Goal: Information Seeking & Learning: Learn about a topic

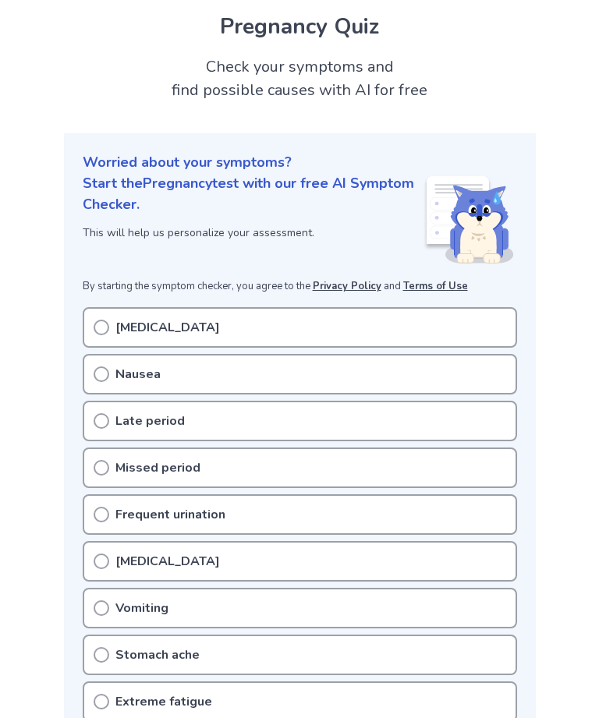
click at [484, 341] on div "Bloating" at bounding box center [300, 327] width 434 height 41
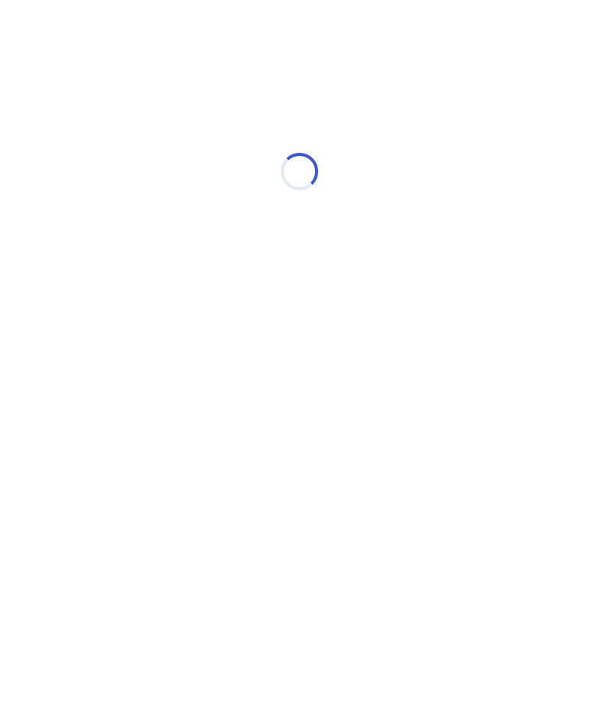
click at [471, 274] on div "Loading..." at bounding box center [299, 172] width 443 height 312
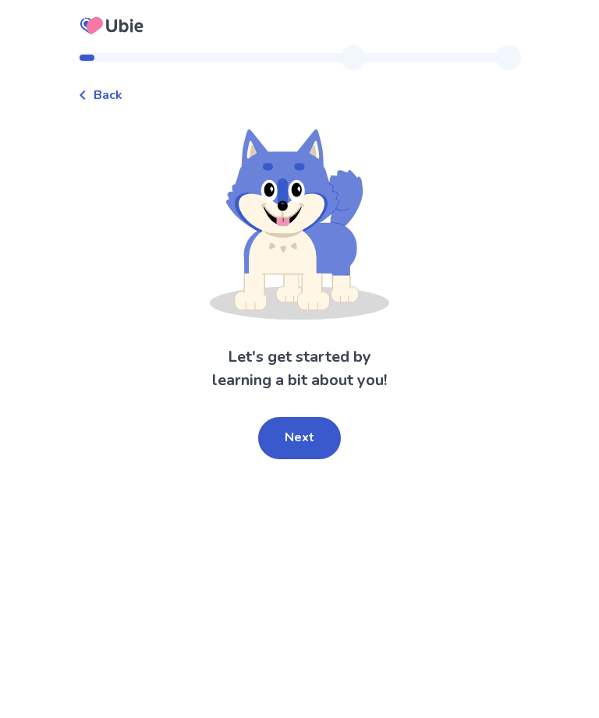
click at [320, 434] on button "Next" at bounding box center [299, 438] width 83 height 42
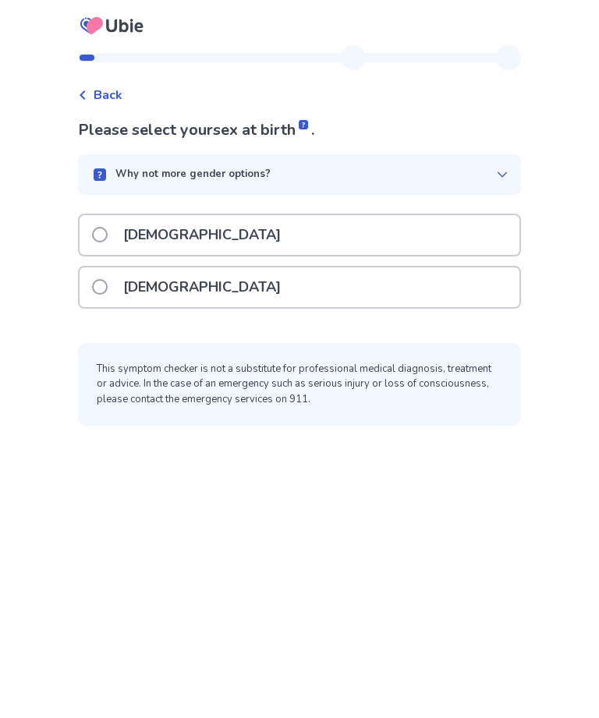
click at [445, 284] on div "[DEMOGRAPHIC_DATA]" at bounding box center [300, 288] width 440 height 40
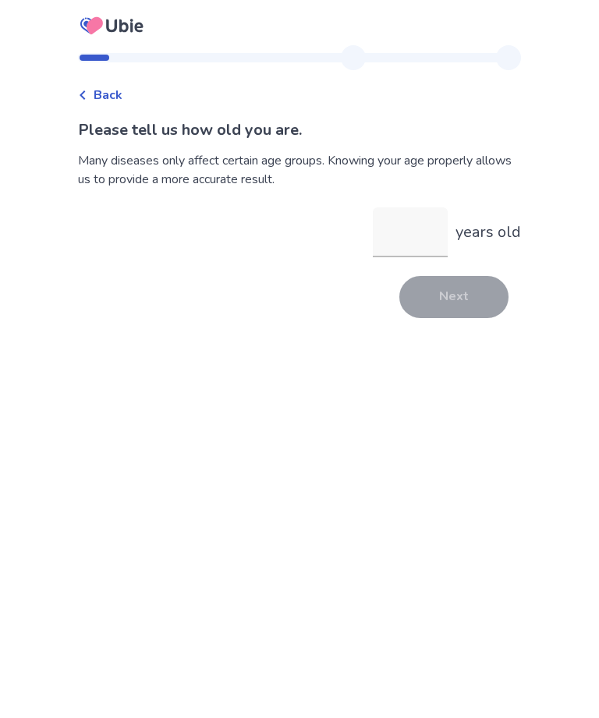
click at [423, 225] on input "years old" at bounding box center [410, 232] width 75 height 50
type input "**"
click at [462, 307] on button "Next" at bounding box center [453, 297] width 109 height 42
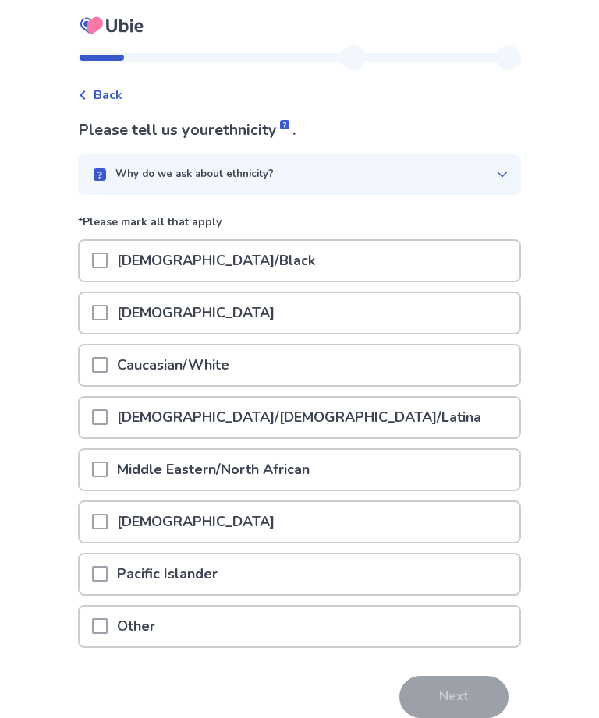
click at [370, 426] on div "[DEMOGRAPHIC_DATA]/[DEMOGRAPHIC_DATA]/Latina" at bounding box center [300, 418] width 440 height 40
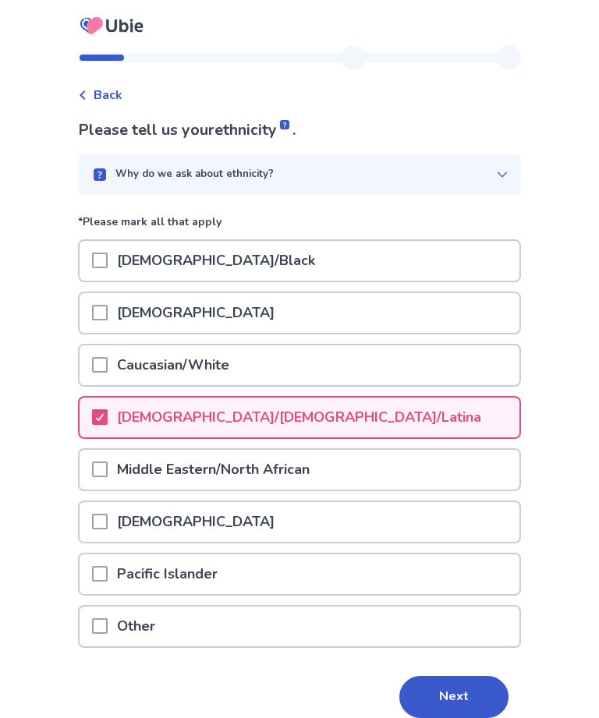
click at [481, 689] on button "Next" at bounding box center [453, 697] width 109 height 42
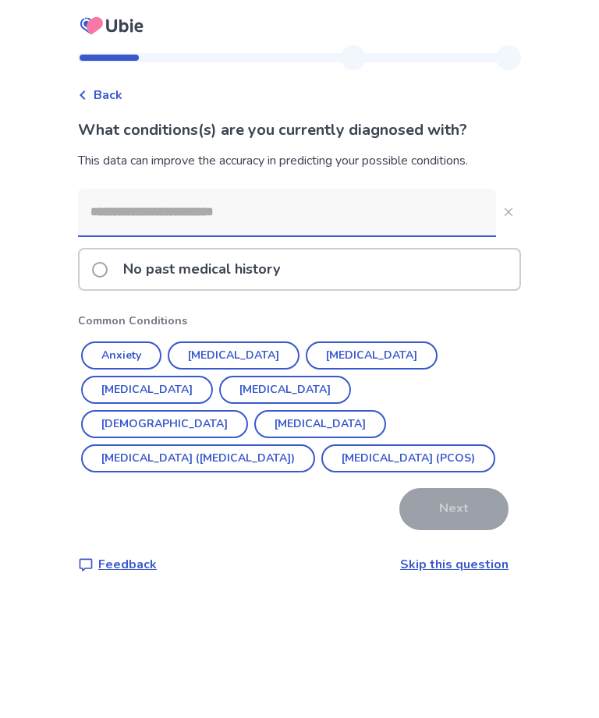
click at [377, 278] on div "No past medical history" at bounding box center [300, 270] width 440 height 40
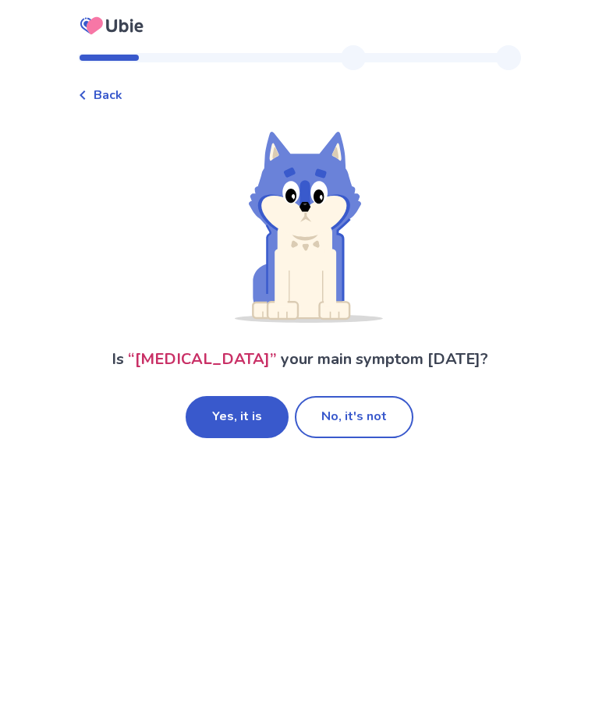
click at [392, 428] on button "No, it's not" at bounding box center [354, 417] width 119 height 42
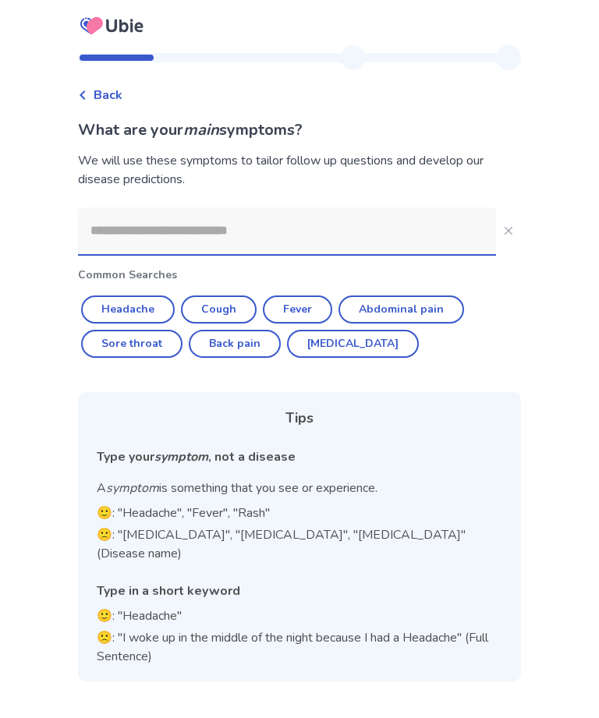
click at [159, 319] on button "Headache" at bounding box center [128, 310] width 94 height 28
type input "********"
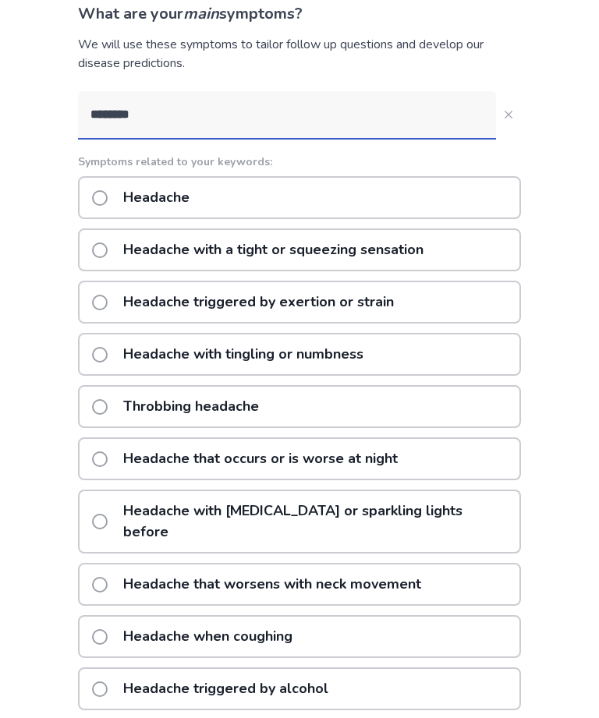
scroll to position [110, 0]
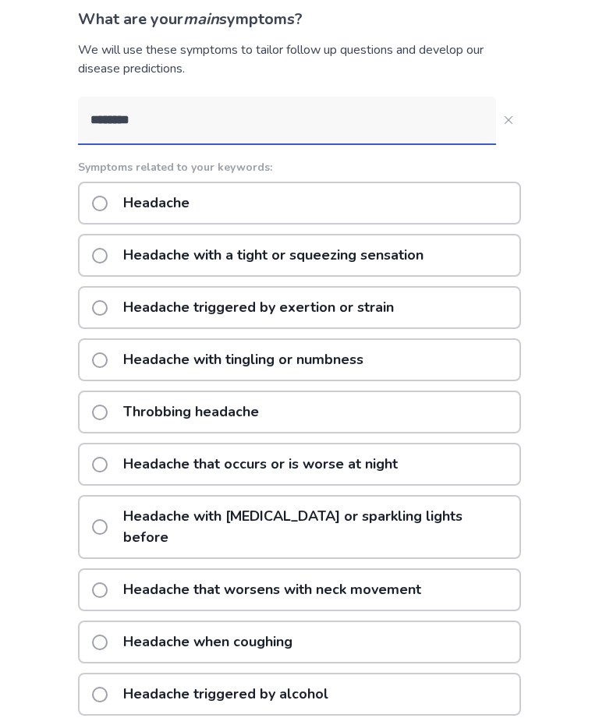
click at [465, 188] on div "Headache" at bounding box center [299, 204] width 443 height 43
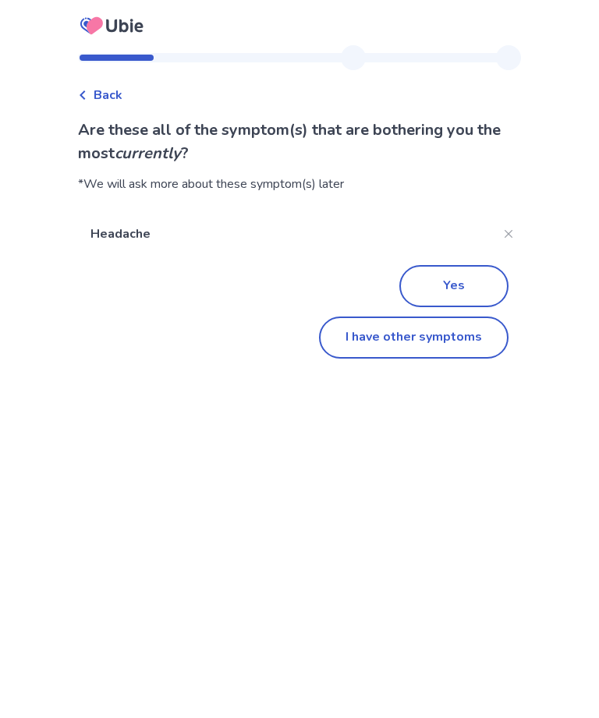
click at [457, 337] on button "I have other symptoms" at bounding box center [414, 338] width 190 height 42
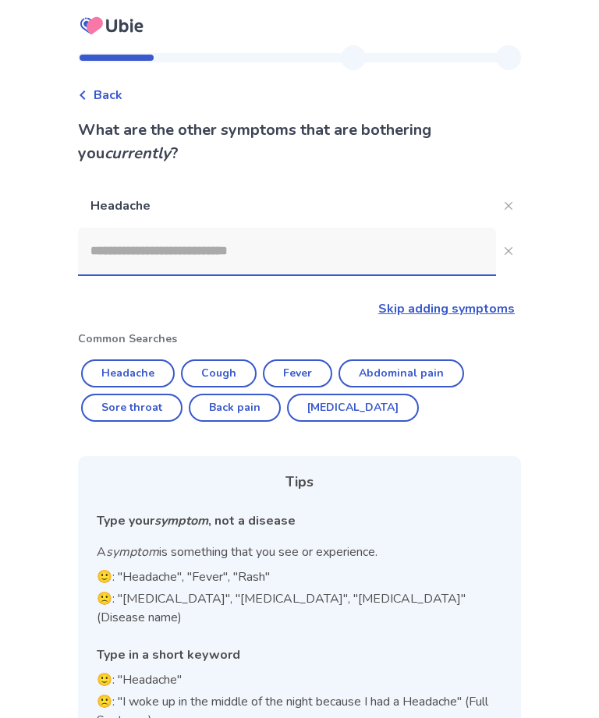
scroll to position [51, 0]
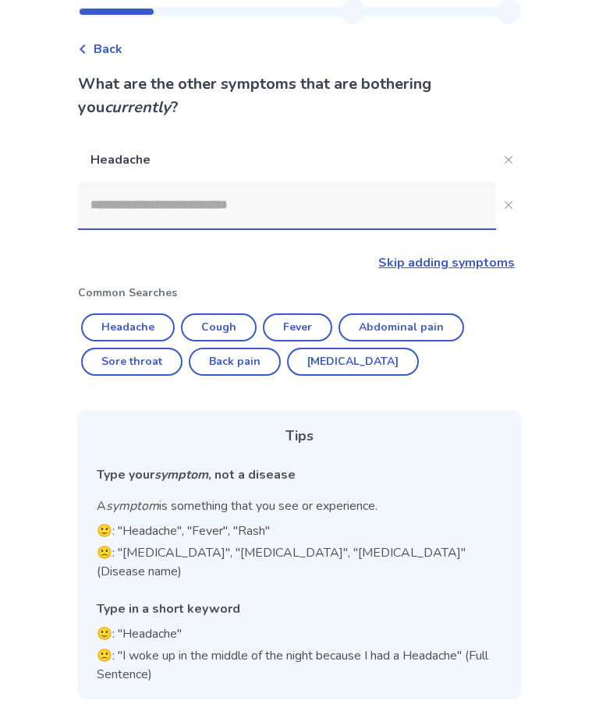
click at [84, 18] on div "Back What are the other symptoms that are bothering you currently ? Headache Sk…" at bounding box center [300, 358] width 468 height 719
click at [88, 49] on div "Back" at bounding box center [100, 49] width 44 height 19
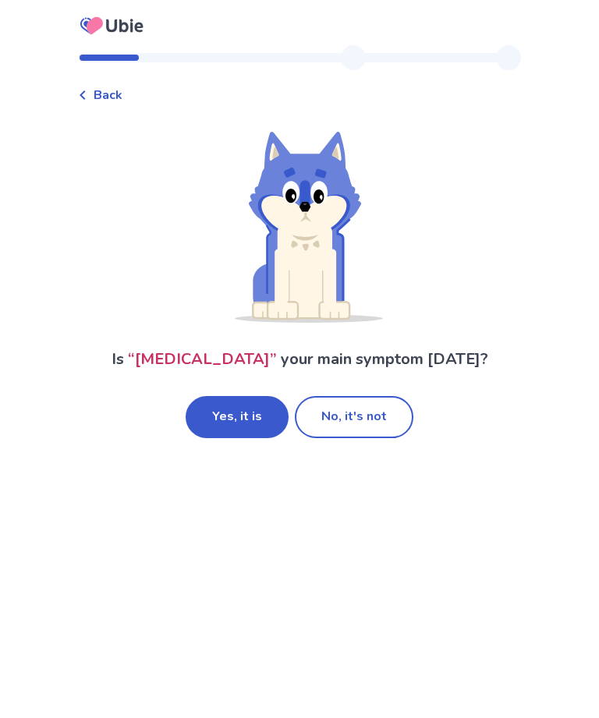
click at [382, 416] on button "No, it's not" at bounding box center [354, 417] width 119 height 42
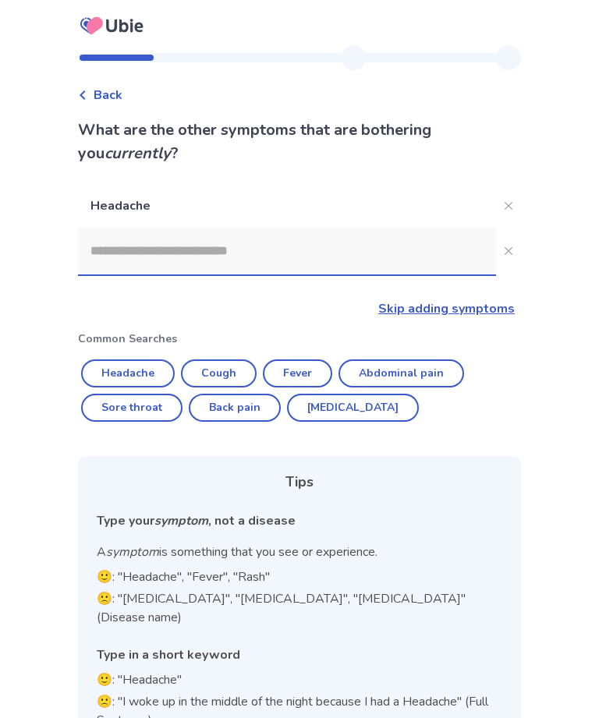
click at [146, 365] on button "Headache" at bounding box center [128, 374] width 94 height 28
type input "********"
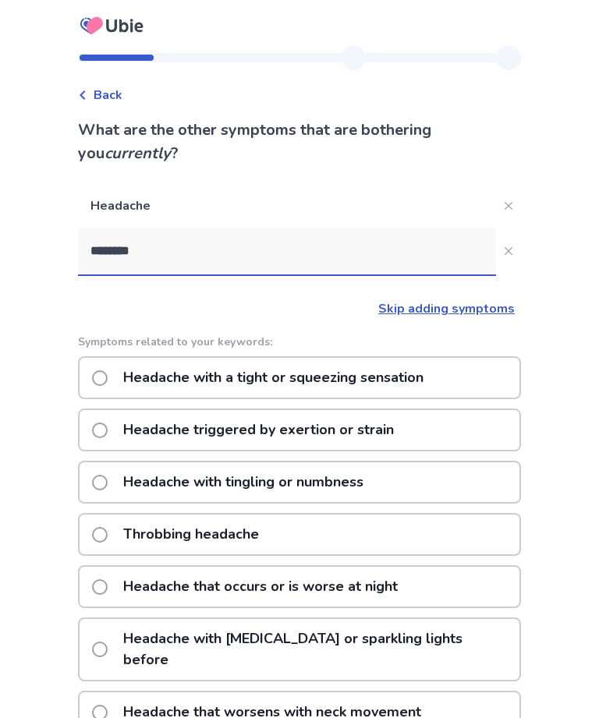
click at [494, 312] on link "Skip adding symptoms" at bounding box center [446, 308] width 136 height 17
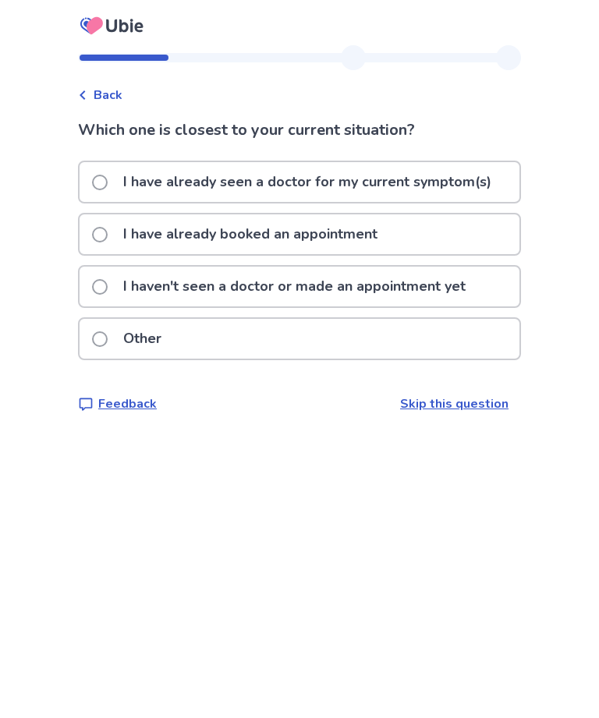
click at [485, 288] on div "I haven't seen a doctor or made an appointment yet" at bounding box center [300, 287] width 440 height 40
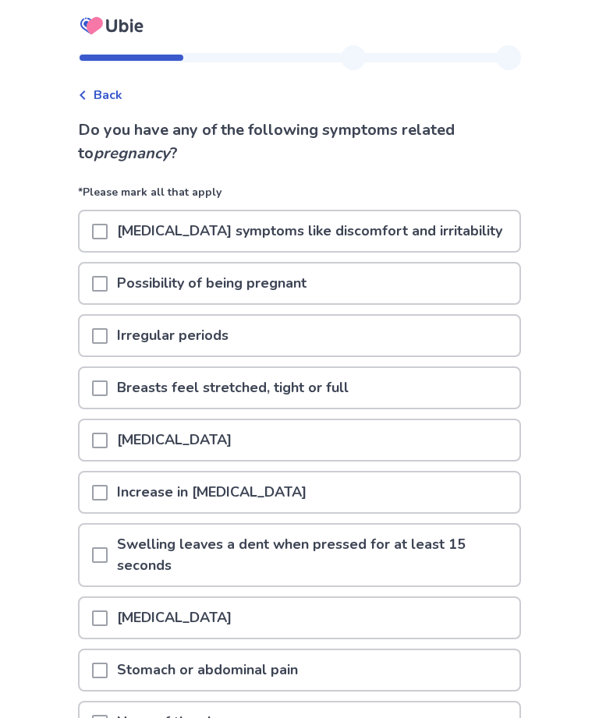
click at [111, 90] on span "Back" at bounding box center [108, 95] width 29 height 19
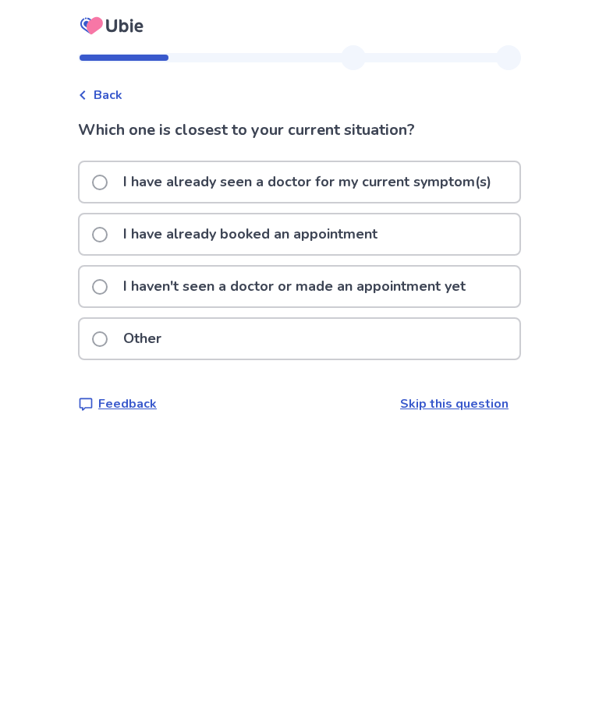
click at [496, 253] on div "I have already booked an appointment" at bounding box center [300, 234] width 440 height 40
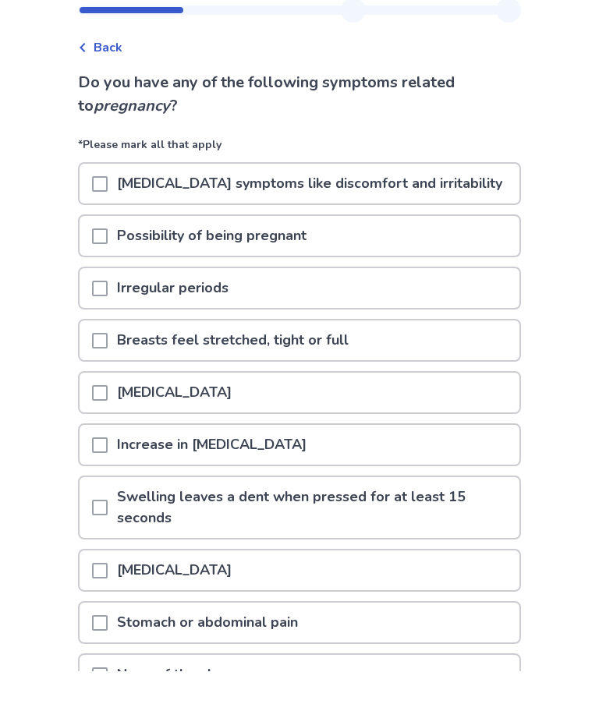
scroll to position [48, 0]
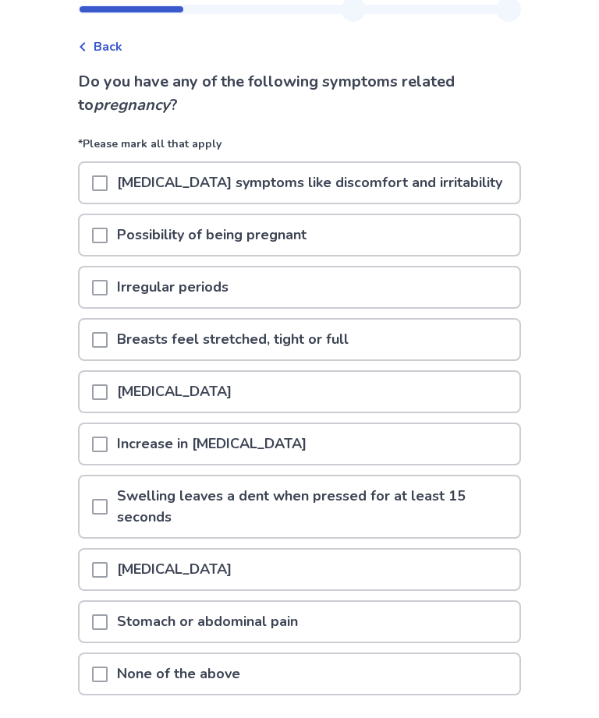
click at [102, 292] on span at bounding box center [100, 289] width 16 height 16
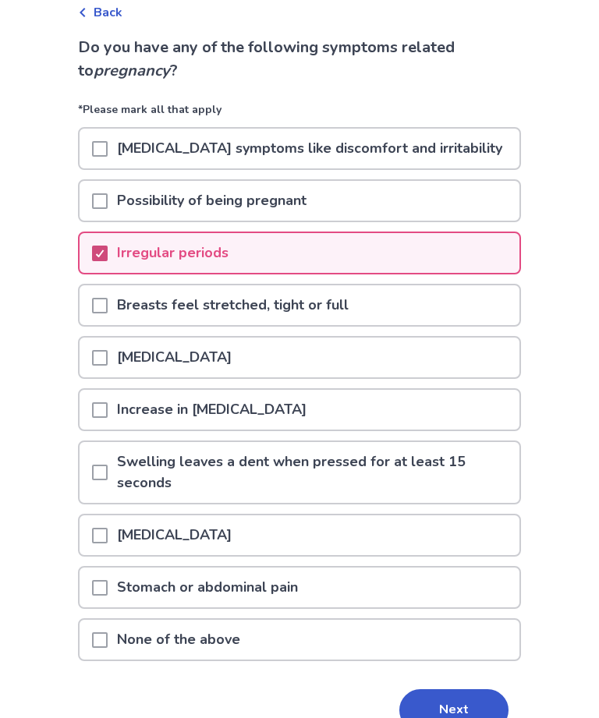
scroll to position [83, 0]
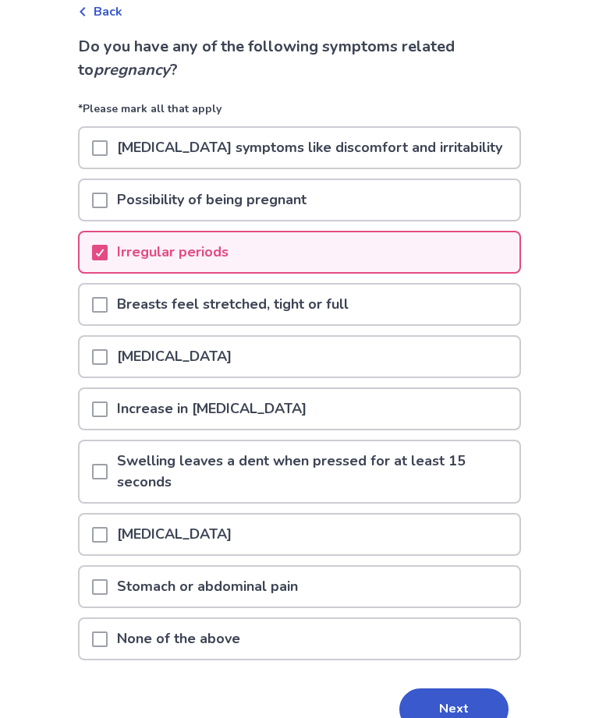
click at [108, 357] on span at bounding box center [100, 358] width 16 height 16
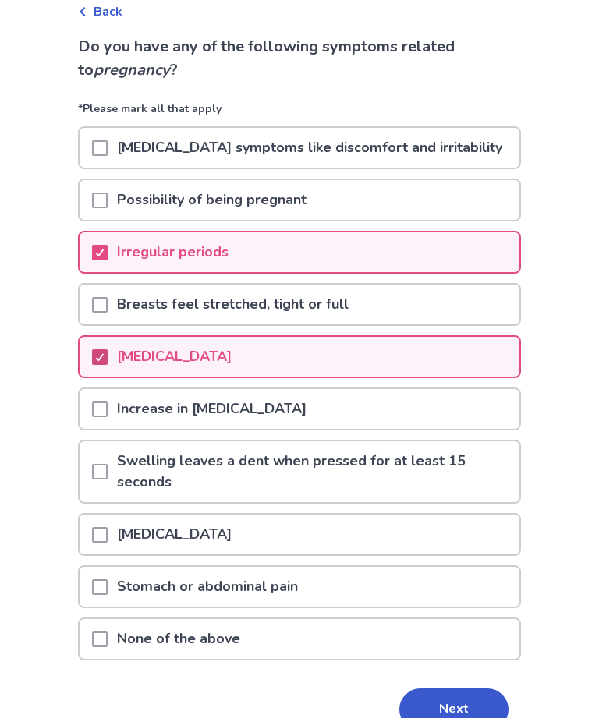
click at [90, 416] on div "Increase in [MEDICAL_DATA]" at bounding box center [300, 409] width 440 height 40
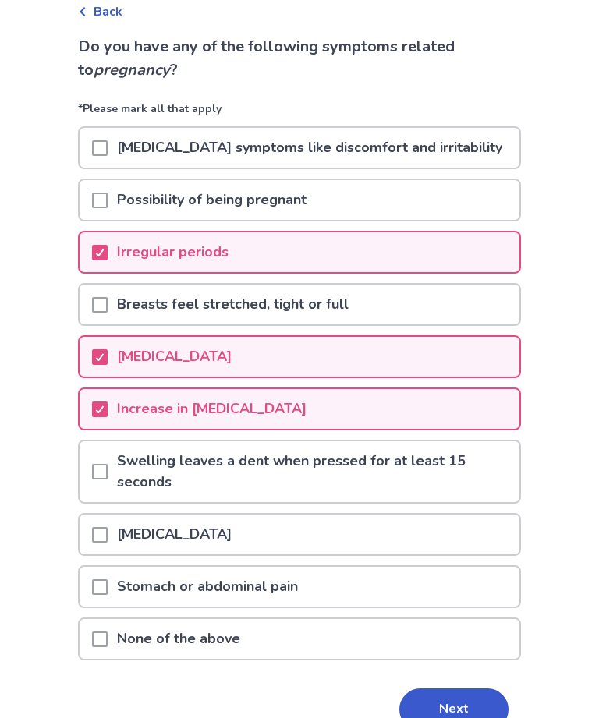
scroll to position [113, 0]
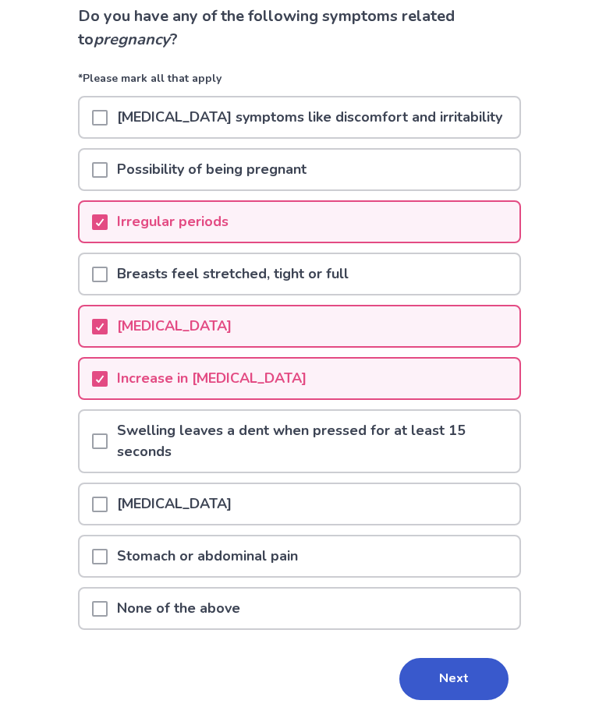
click at [467, 683] on button "Next" at bounding box center [453, 680] width 109 height 42
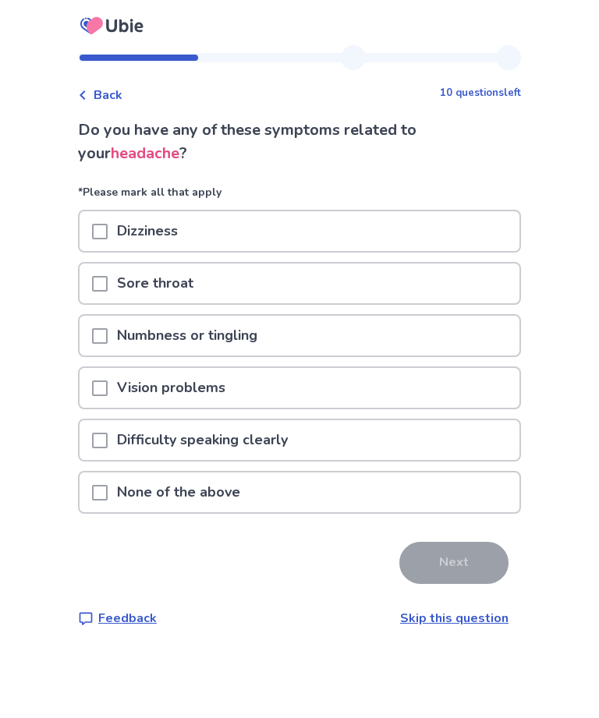
click at [445, 485] on div "None of the above" at bounding box center [300, 493] width 440 height 40
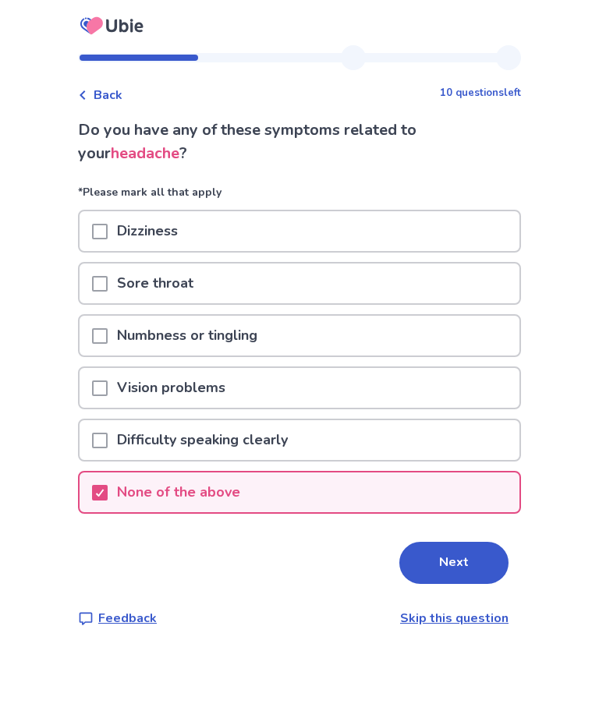
click at [455, 566] on button "Next" at bounding box center [453, 563] width 109 height 42
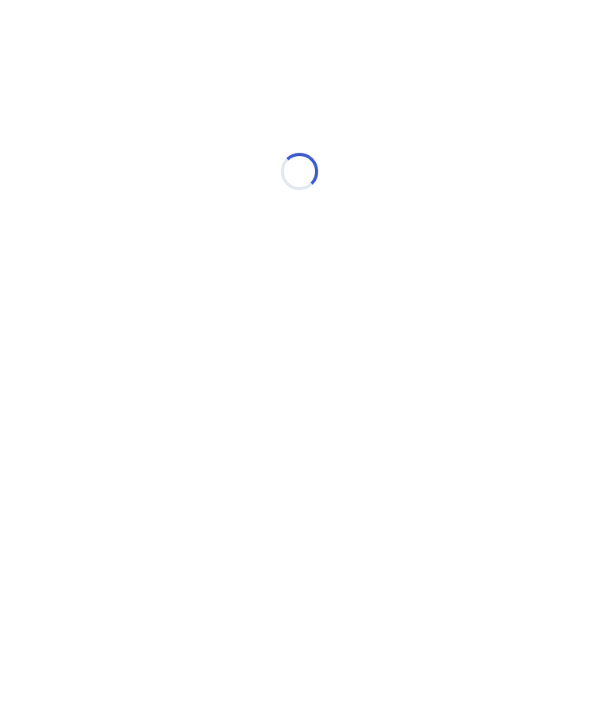
select select "*"
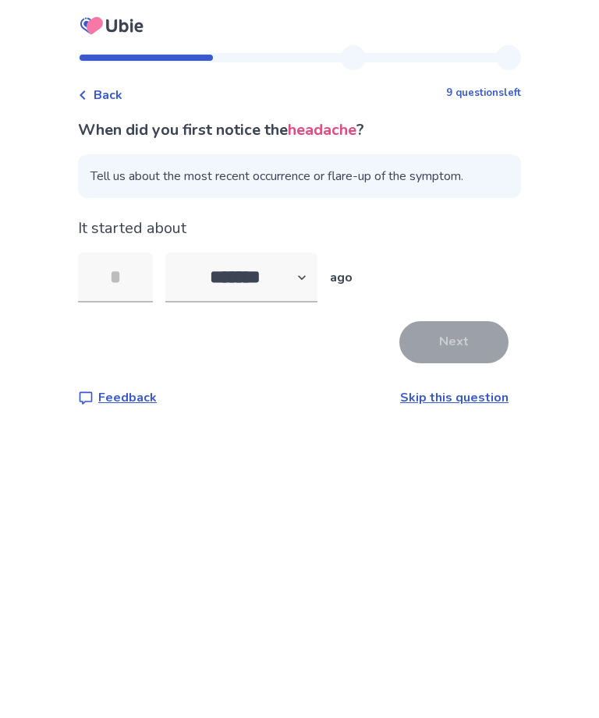
click at [124, 270] on input "tel" at bounding box center [115, 278] width 75 height 50
type input "*"
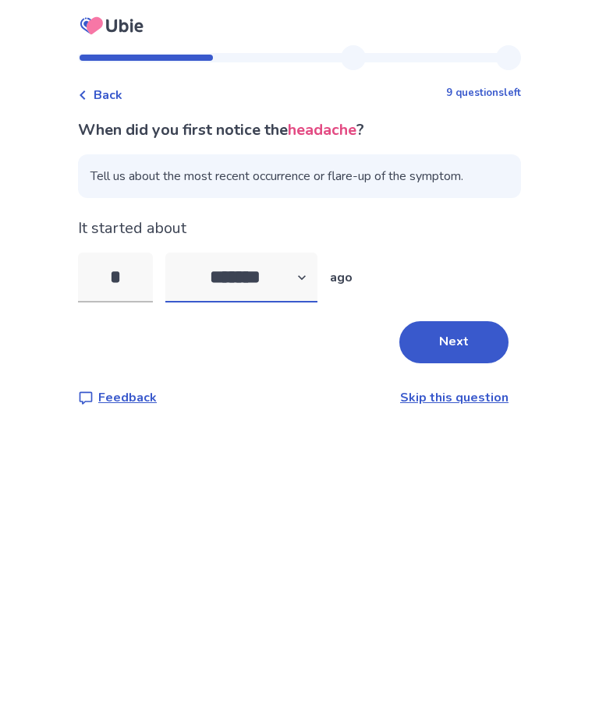
click at [255, 271] on select "******* ****** ******* ******** *******" at bounding box center [241, 278] width 152 height 50
click at [474, 338] on button "Next" at bounding box center [453, 342] width 109 height 42
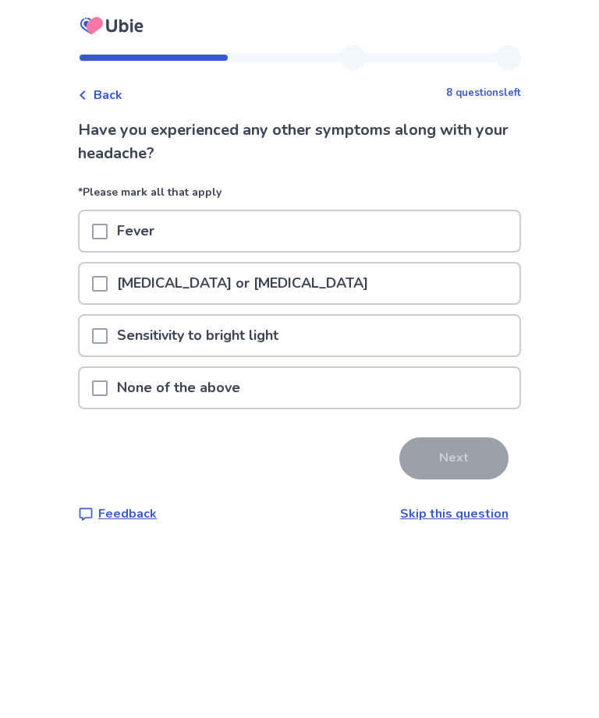
click at [452, 406] on div "None of the above" at bounding box center [300, 388] width 440 height 40
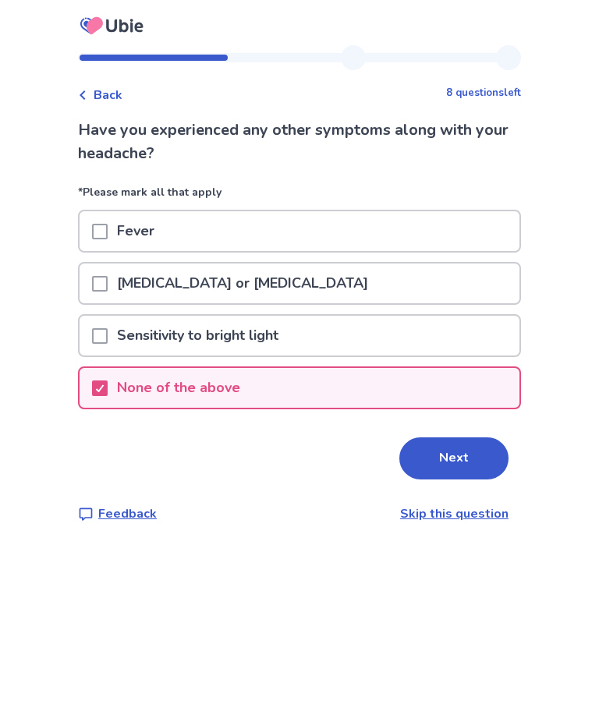
click at [470, 385] on div "None of the above" at bounding box center [300, 388] width 440 height 40
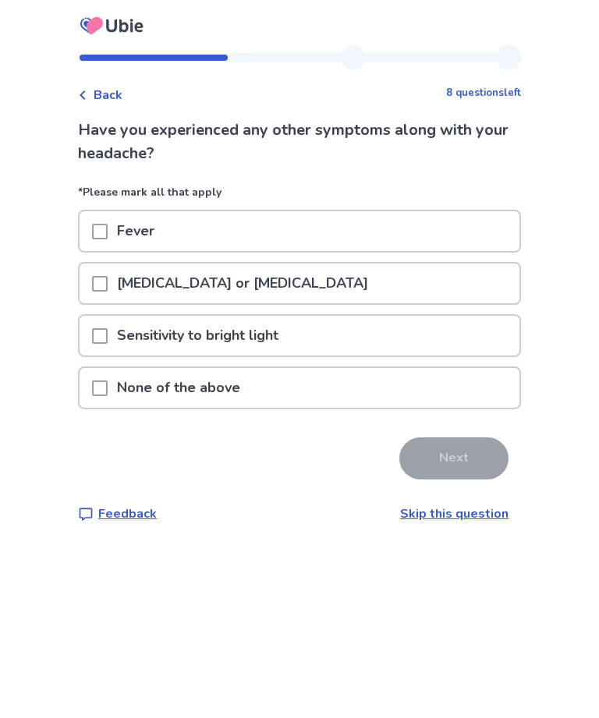
click at [463, 395] on div "None of the above" at bounding box center [300, 388] width 440 height 40
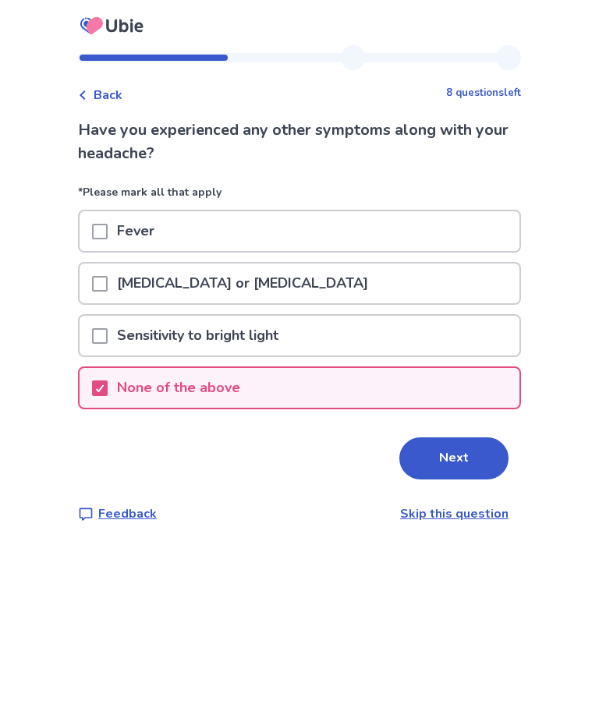
click at [463, 468] on button "Next" at bounding box center [453, 459] width 109 height 42
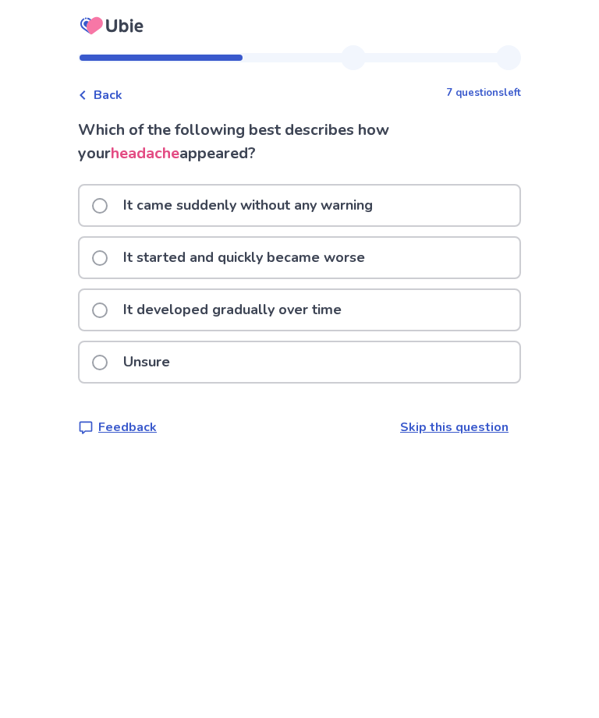
click at [430, 358] on div "Unsure" at bounding box center [300, 362] width 440 height 40
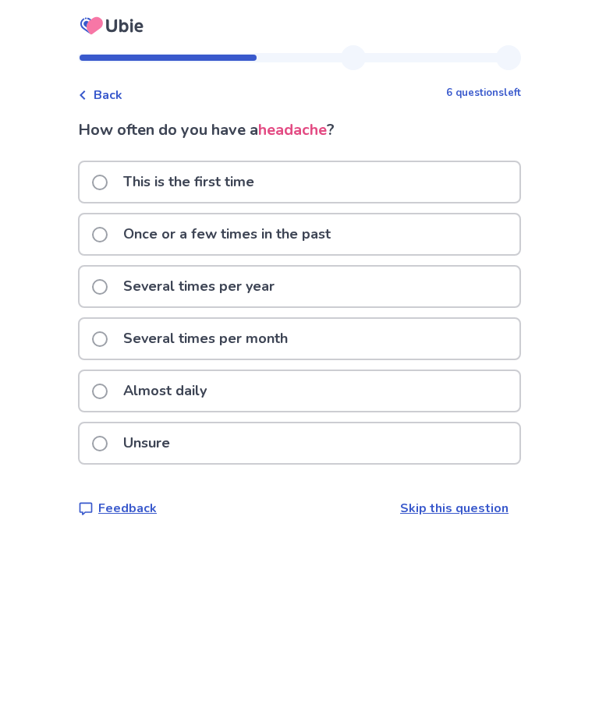
click at [480, 236] on div "Once or a few times in the past" at bounding box center [300, 234] width 440 height 40
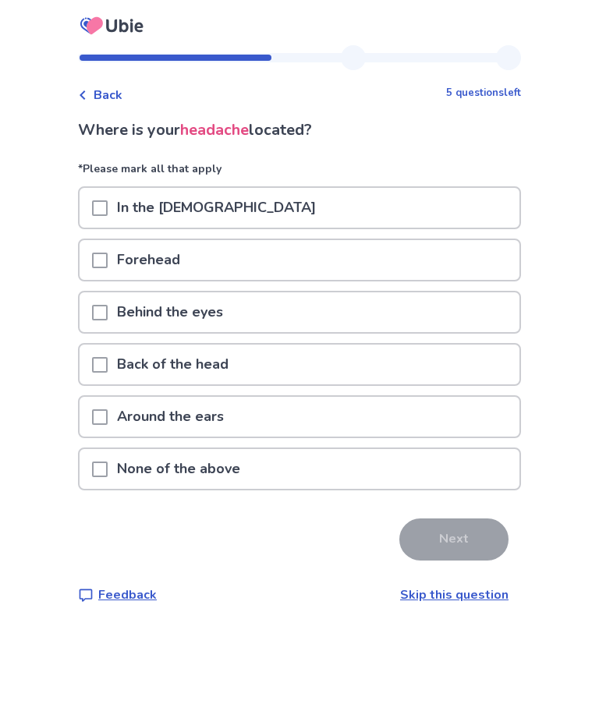
click at [480, 256] on div "Forehead" at bounding box center [300, 260] width 440 height 40
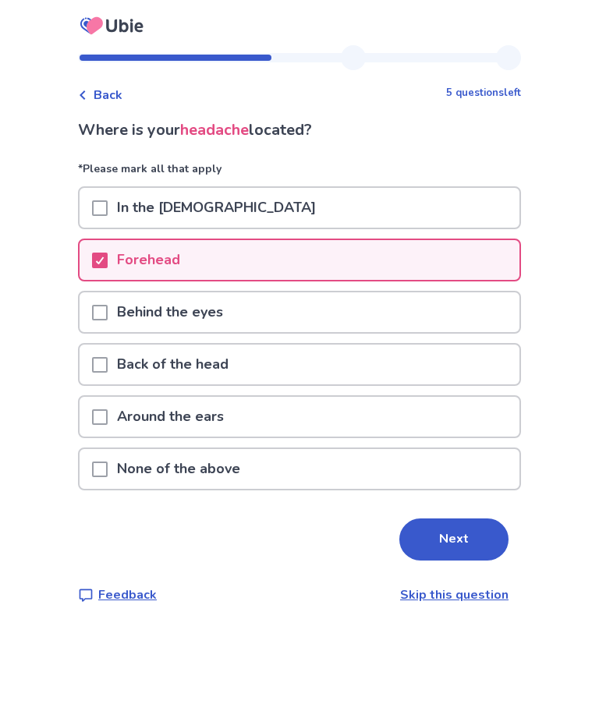
click at [441, 541] on button "Next" at bounding box center [453, 540] width 109 height 42
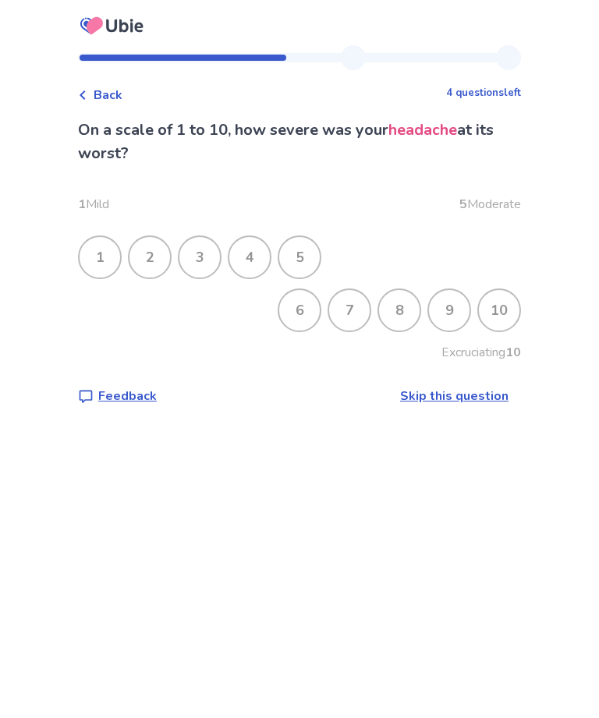
click at [304, 246] on div "5" at bounding box center [299, 257] width 41 height 41
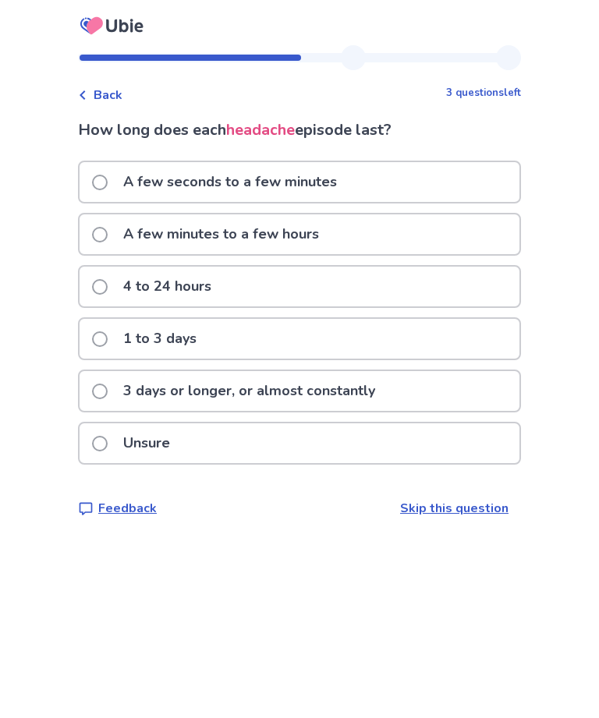
click at [491, 168] on div "A few seconds to a few minutes" at bounding box center [300, 182] width 440 height 40
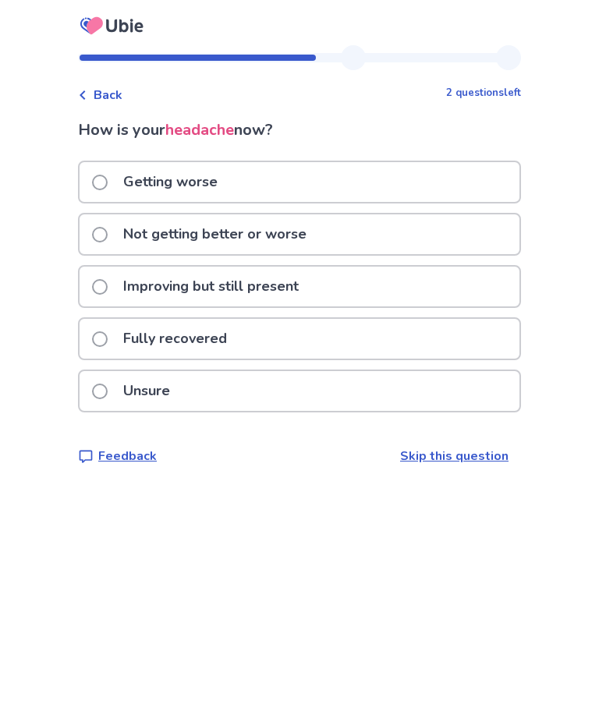
click at [442, 278] on div "Improving but still present" at bounding box center [300, 287] width 440 height 40
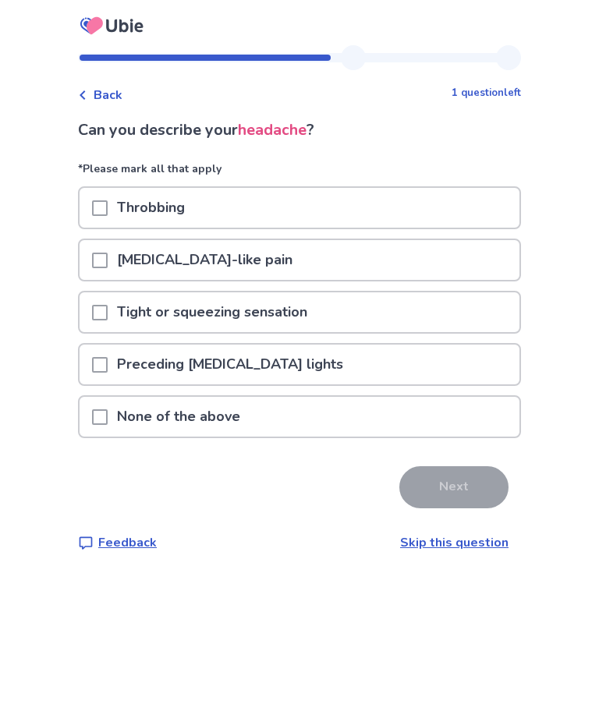
click at [462, 420] on div "None of the above" at bounding box center [300, 417] width 440 height 40
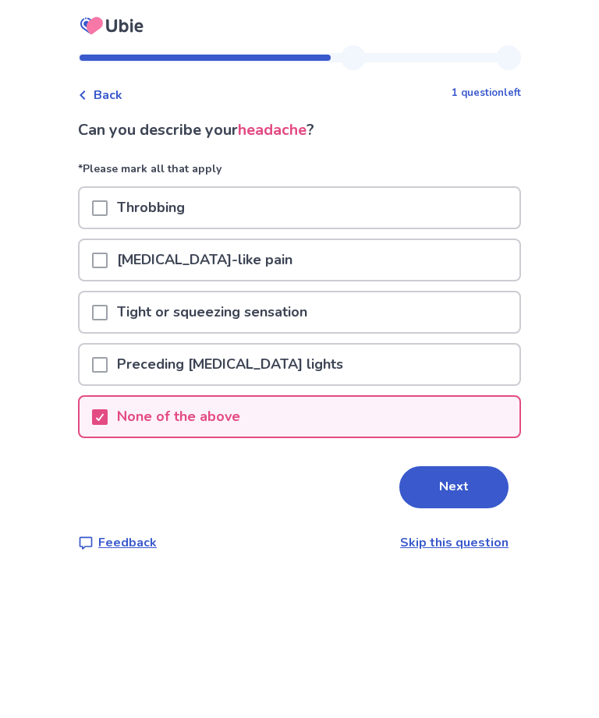
click at [487, 491] on button "Next" at bounding box center [453, 487] width 109 height 42
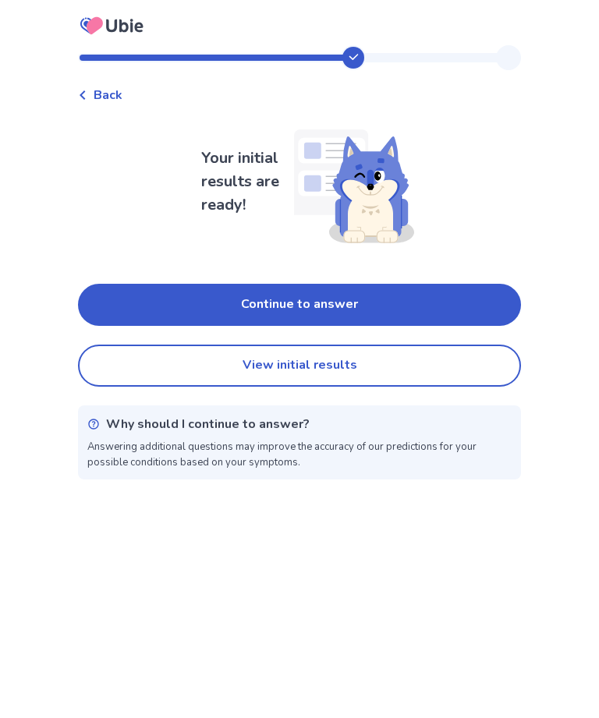
click at [443, 301] on button "Continue to answer" at bounding box center [299, 305] width 443 height 42
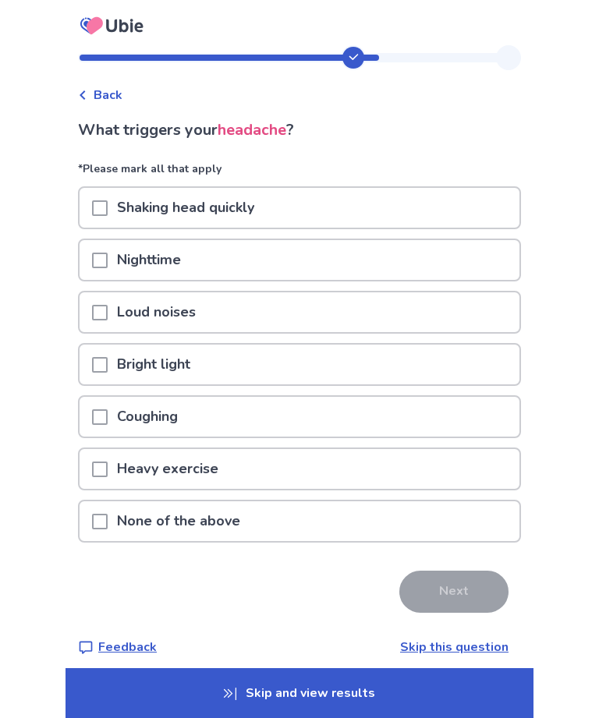
click at [367, 534] on div "None of the above" at bounding box center [300, 521] width 440 height 40
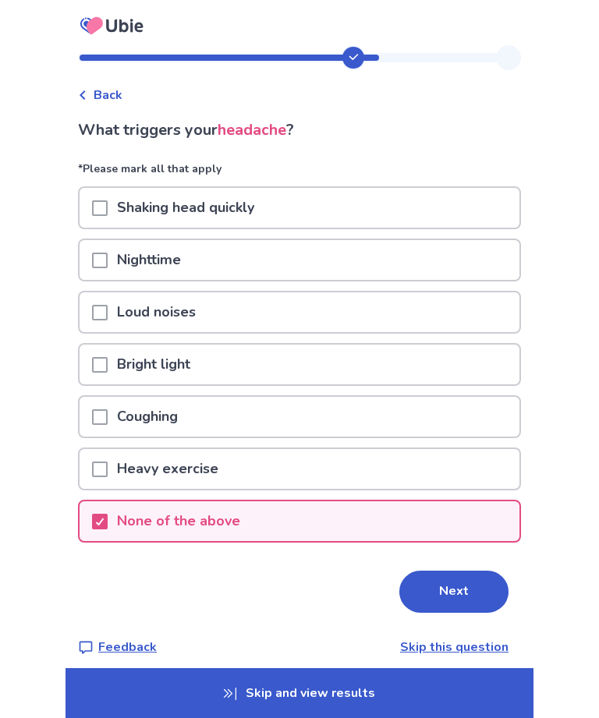
click at [405, 682] on p "Skip and view results" at bounding box center [300, 693] width 468 height 50
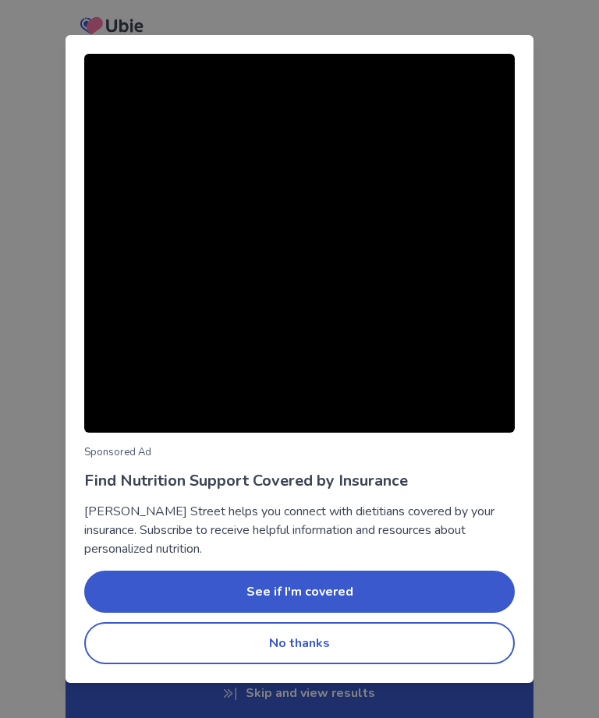
click at [444, 650] on button "No thanks" at bounding box center [299, 643] width 431 height 42
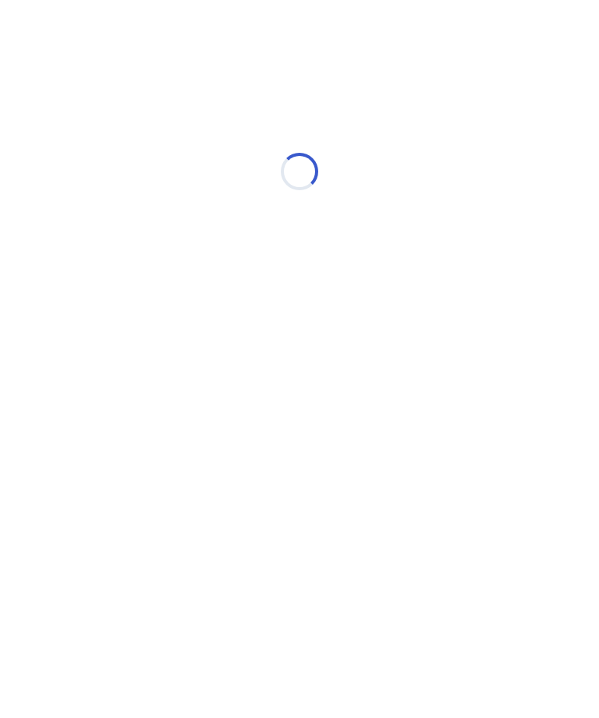
click at [448, 328] on html "Loading... Ubie Symptom Checker" at bounding box center [299, 164] width 599 height 328
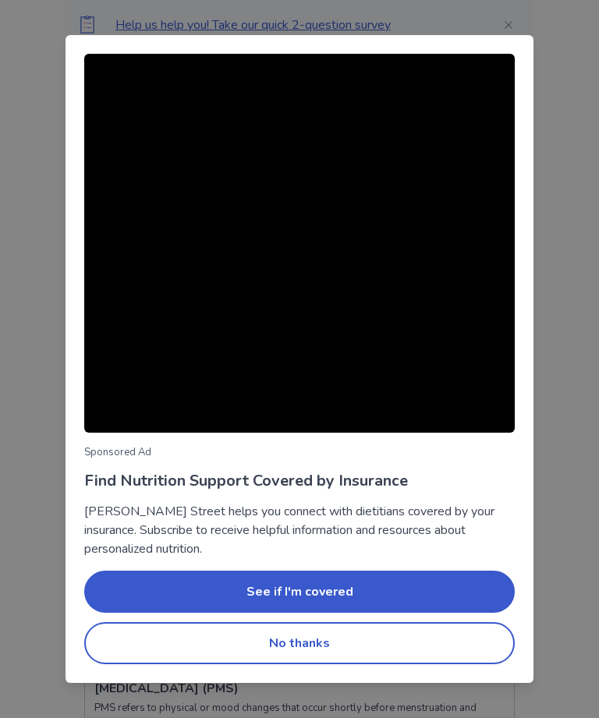
click at [437, 644] on button "No thanks" at bounding box center [299, 643] width 431 height 42
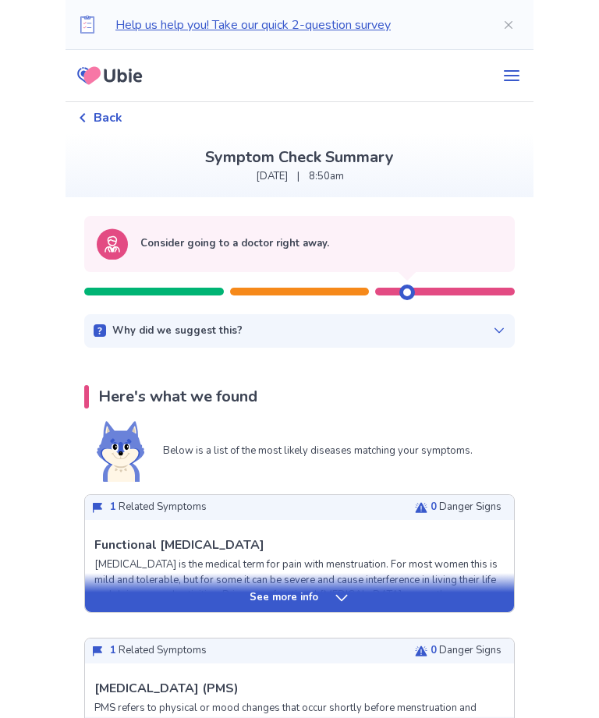
click at [493, 335] on icon at bounding box center [499, 330] width 12 height 12
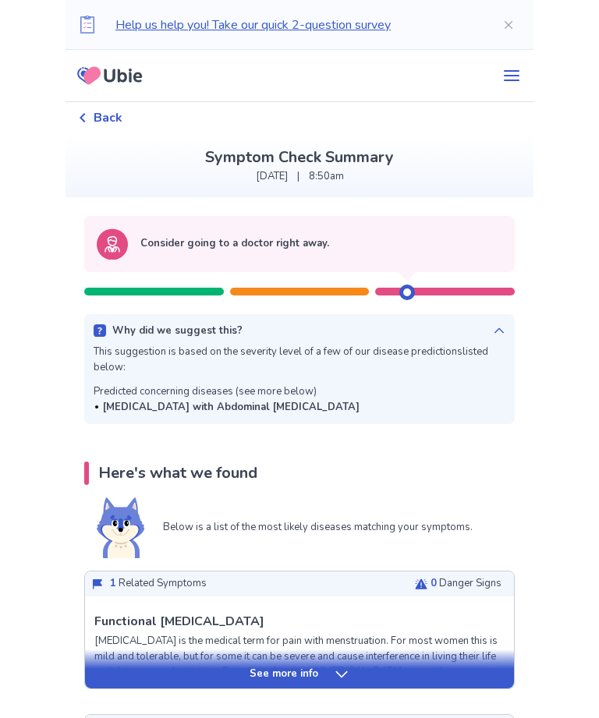
click at [499, 30] on button "Close" at bounding box center [509, 25] width 50 height 50
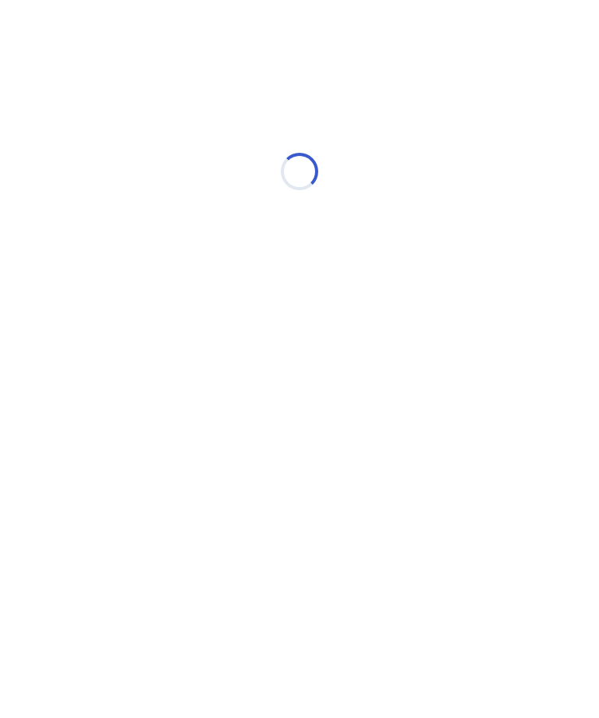
select select "*"
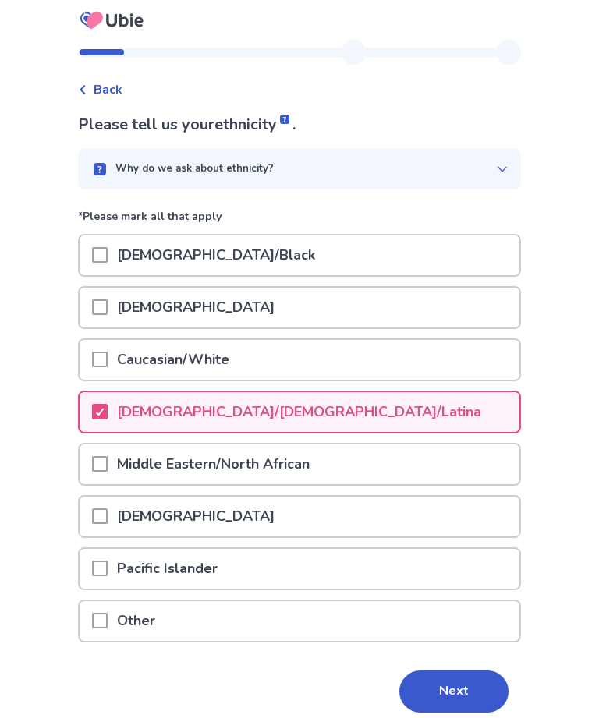
scroll to position [5, 0]
